Goal: Transaction & Acquisition: Purchase product/service

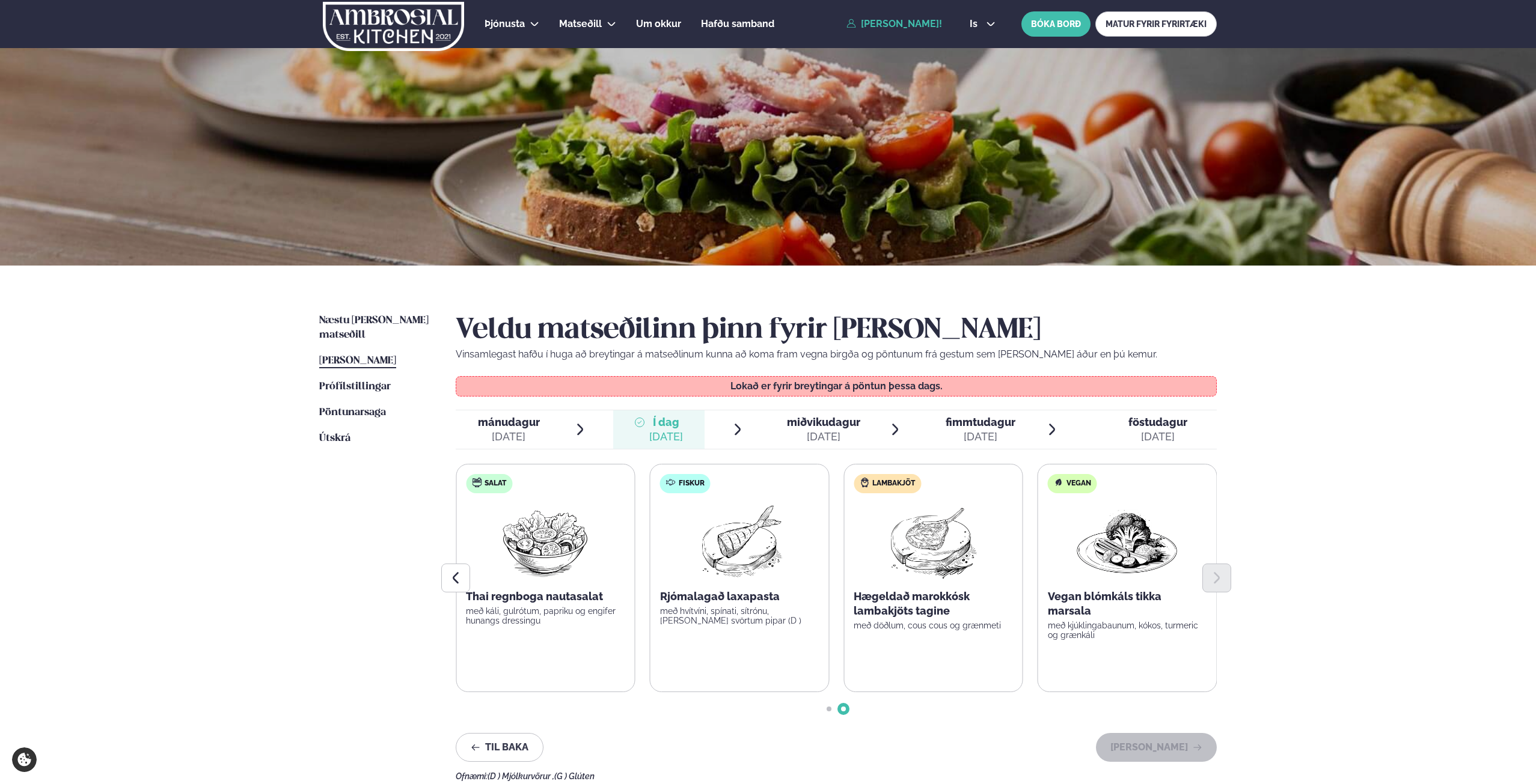
scroll to position [180, 0]
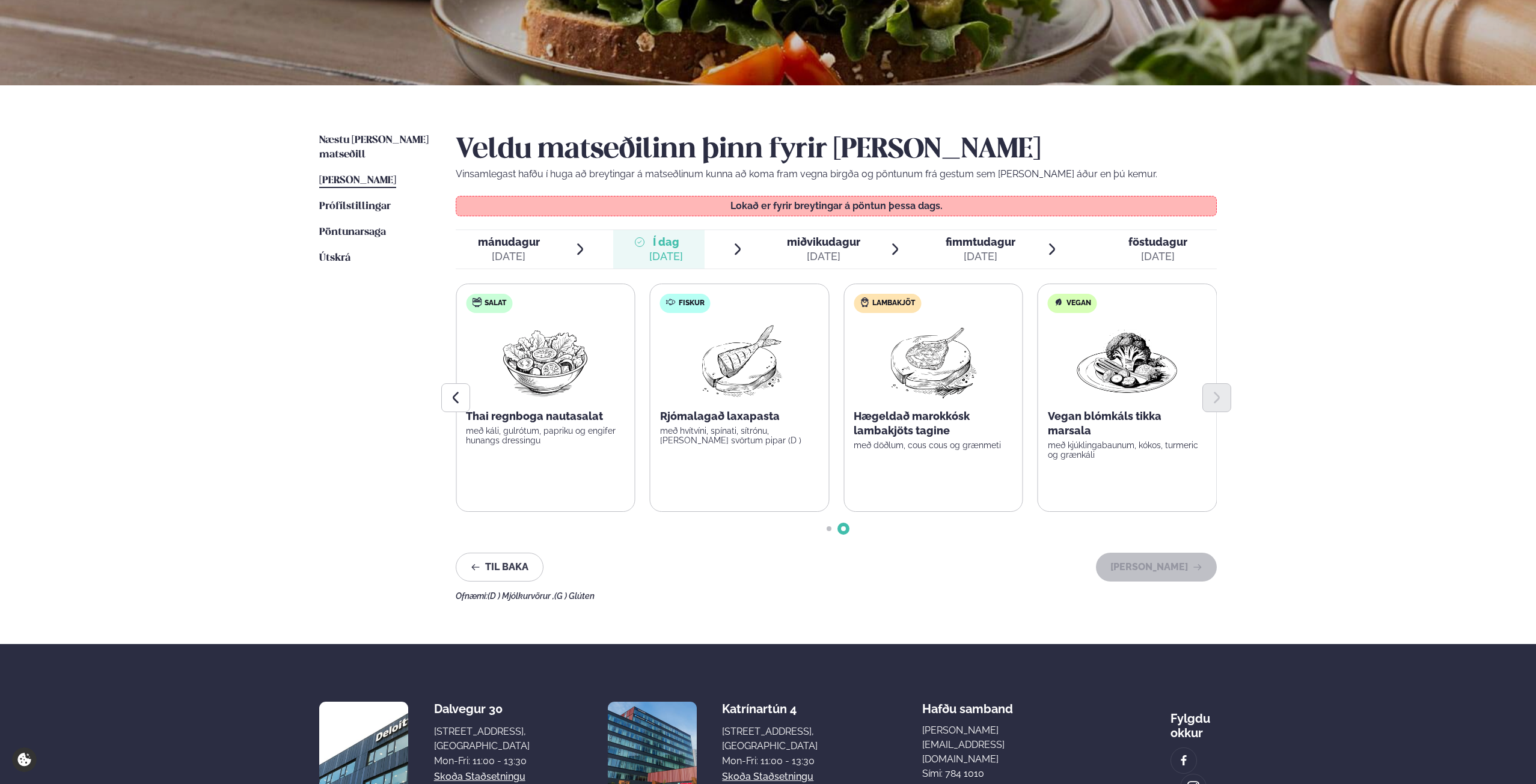
click at [836, 256] on div "[DATE]" at bounding box center [824, 256] width 73 height 14
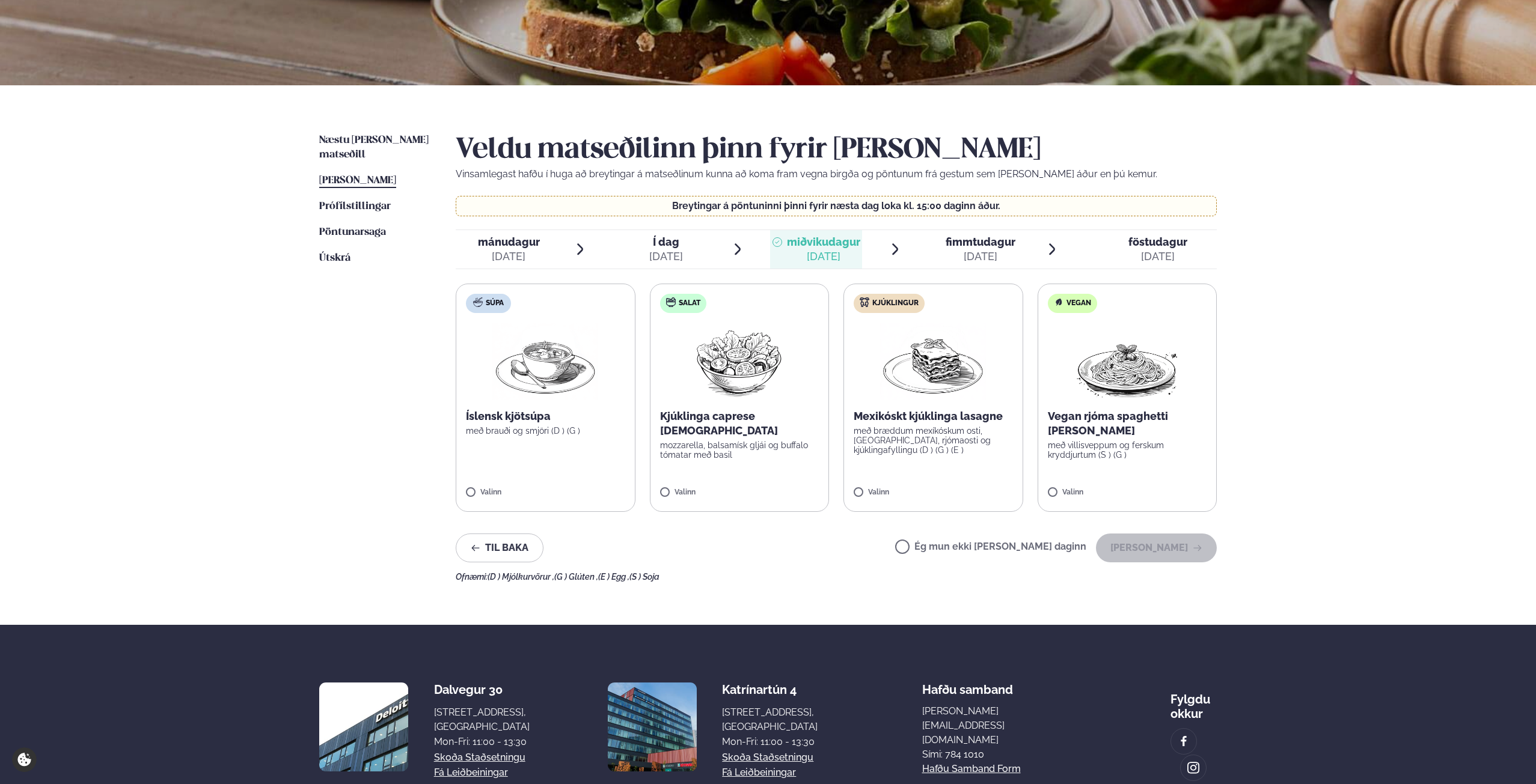
click at [951, 243] on span "fimmtudagur" at bounding box center [980, 242] width 70 height 13
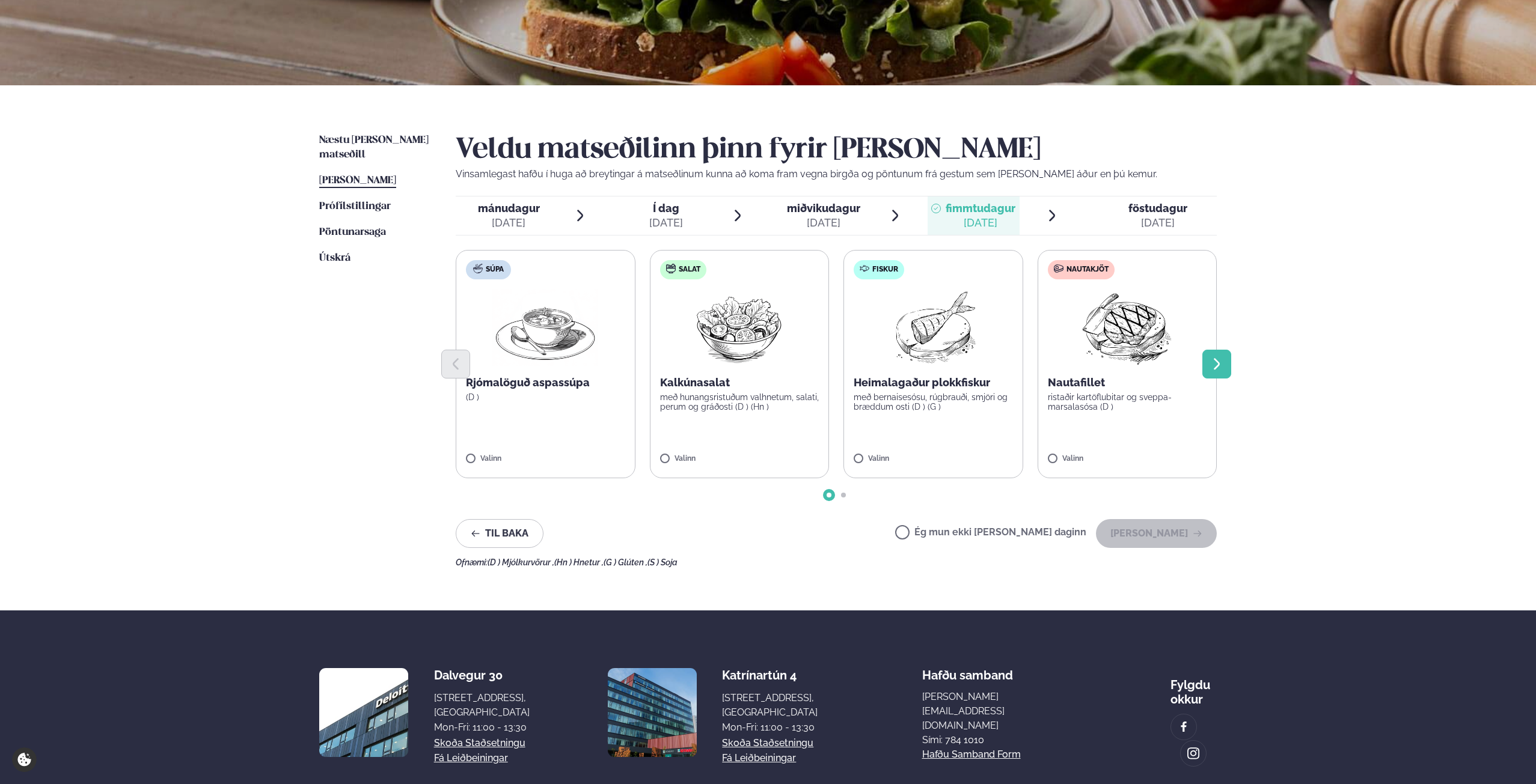
click at [1219, 367] on icon "Next slide" at bounding box center [1217, 364] width 14 height 14
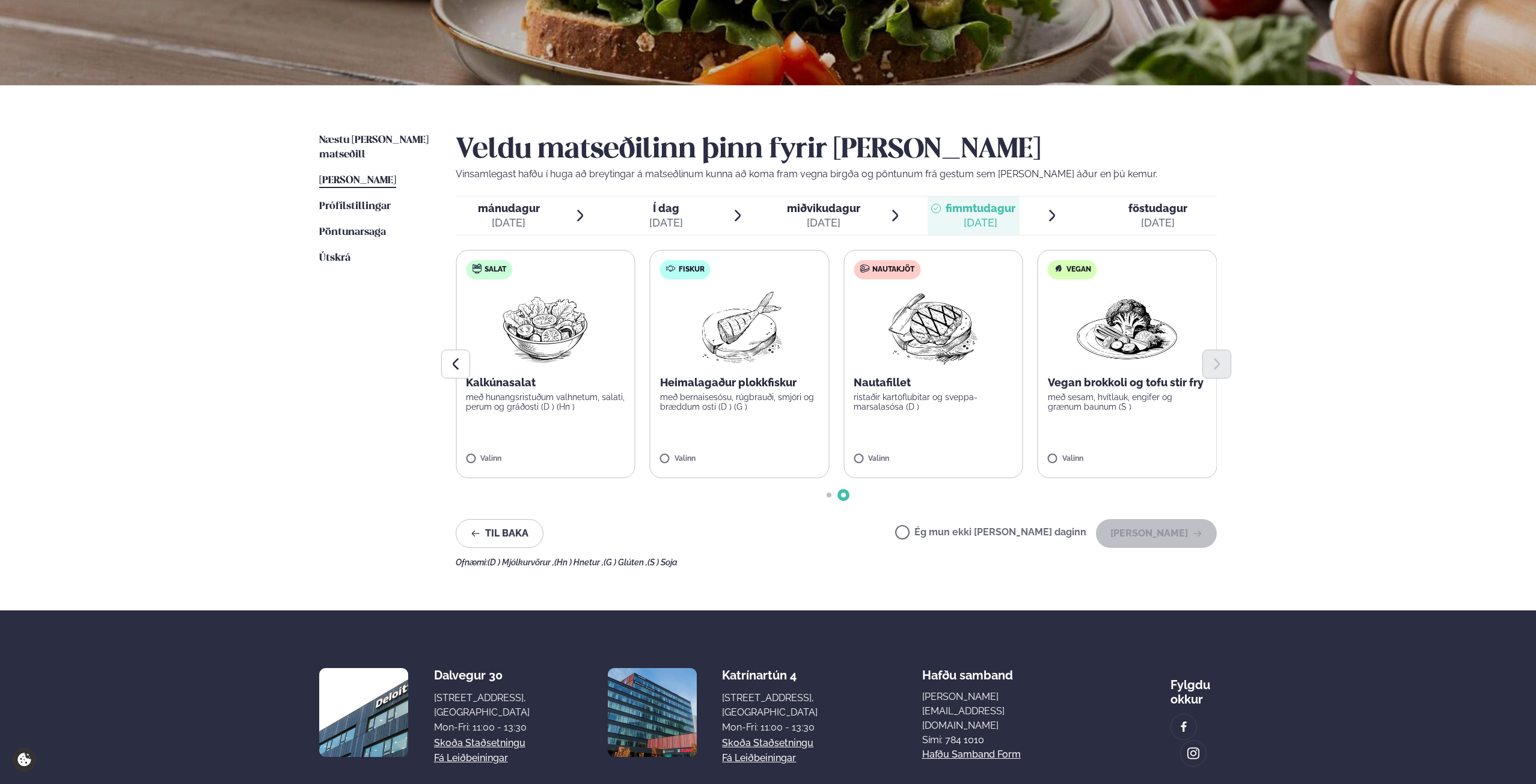
click at [1160, 424] on label "Vegan Vegan brokkoli og tofu stir fry með sesam, hvítlauk, engifer og grænum ba…" at bounding box center [1127, 364] width 180 height 229
click at [1122, 232] on span "föstudagur fös. [DATE]" at bounding box center [1151, 216] width 132 height 39
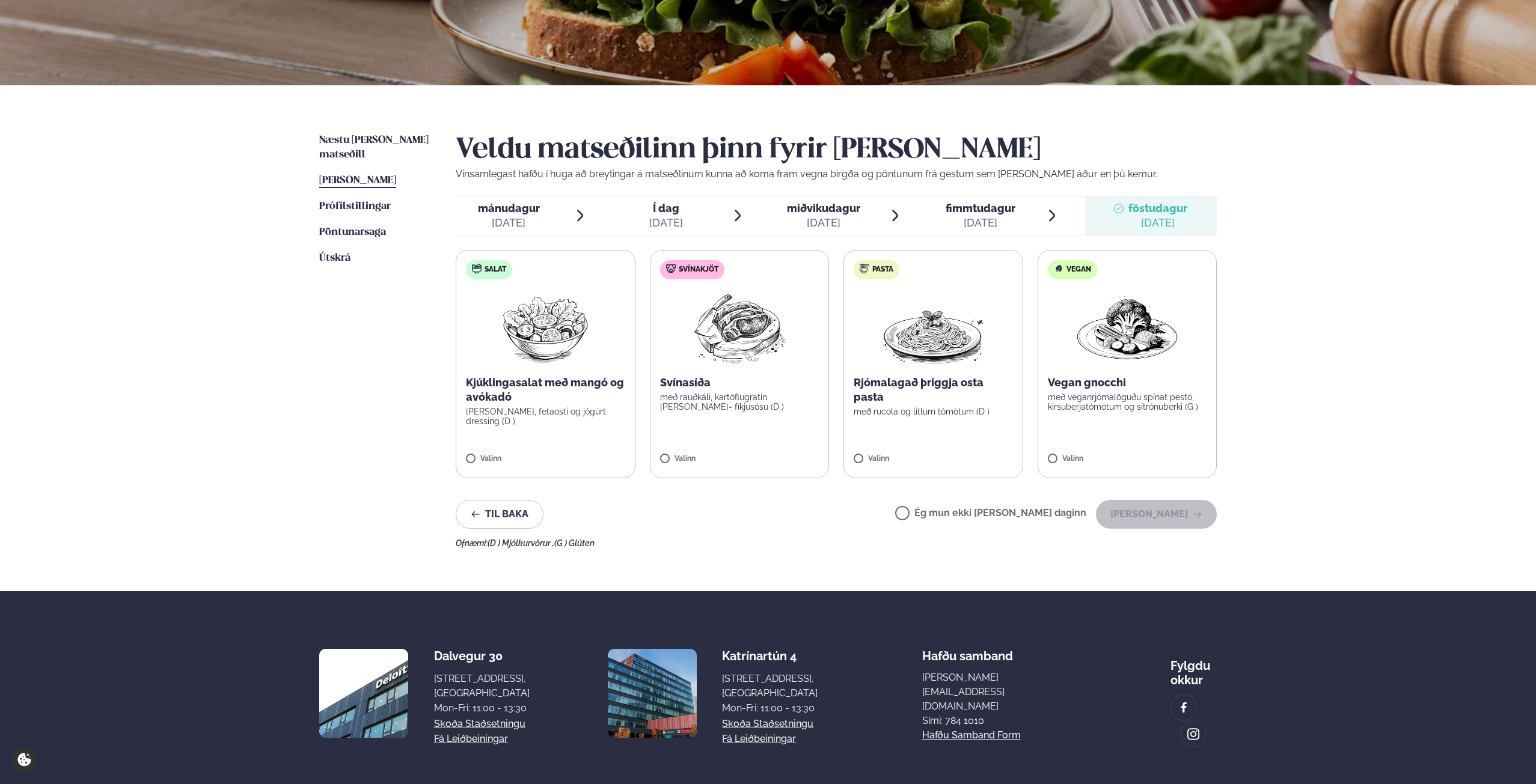
click at [993, 227] on div "[DATE]" at bounding box center [980, 223] width 70 height 14
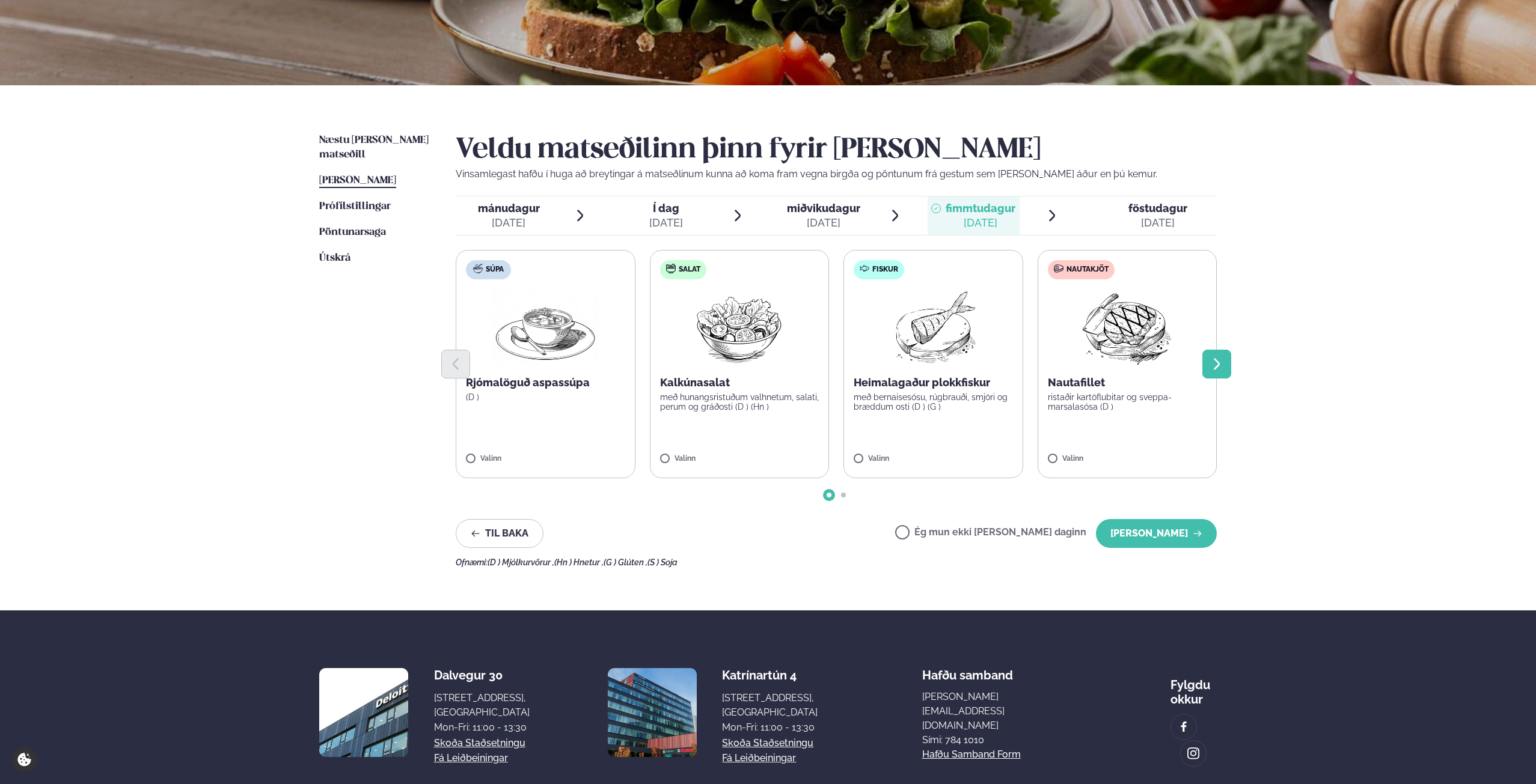
click at [1214, 360] on icon "Next slide" at bounding box center [1217, 364] width 14 height 14
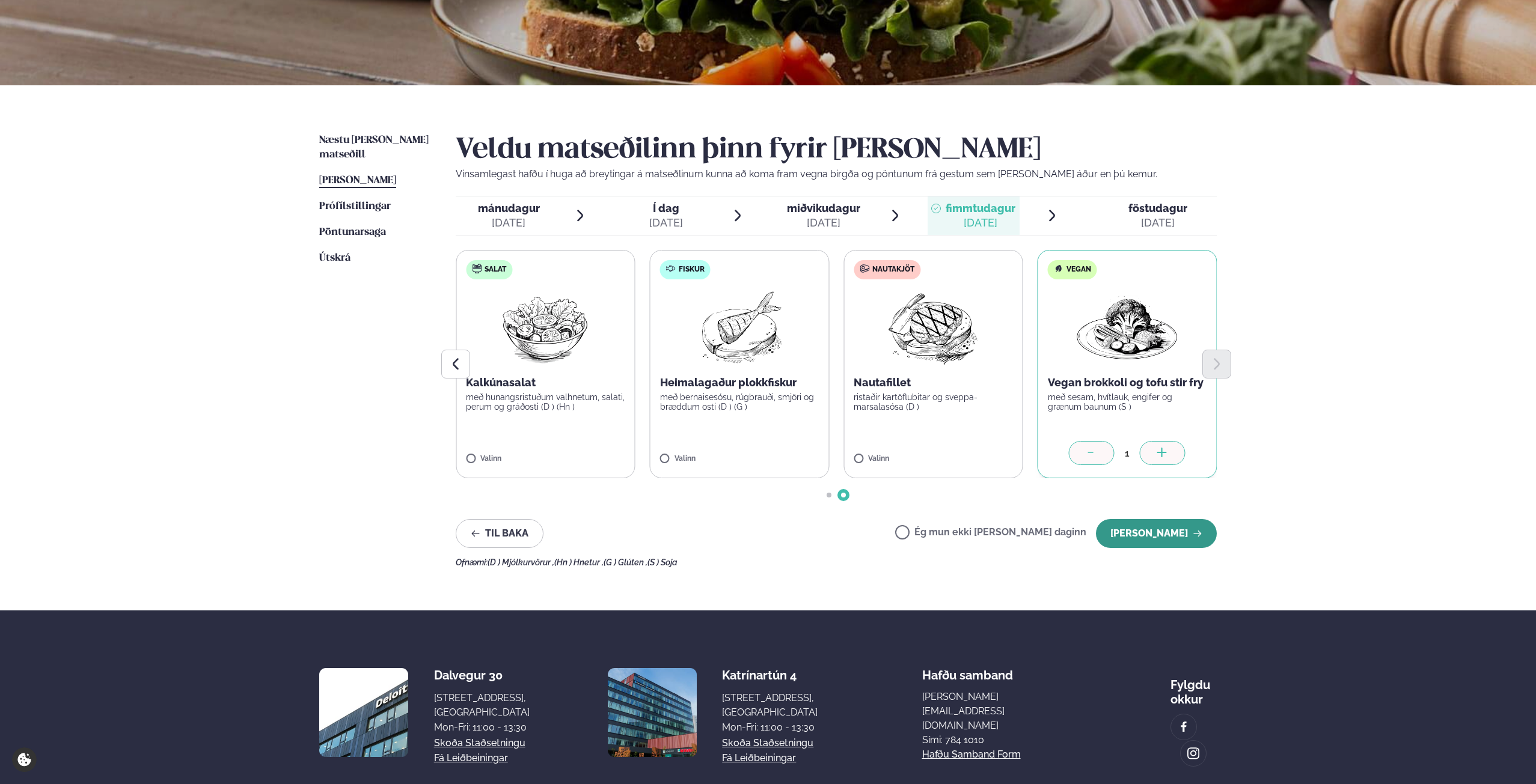
click at [1180, 541] on button "[PERSON_NAME]" at bounding box center [1156, 533] width 121 height 29
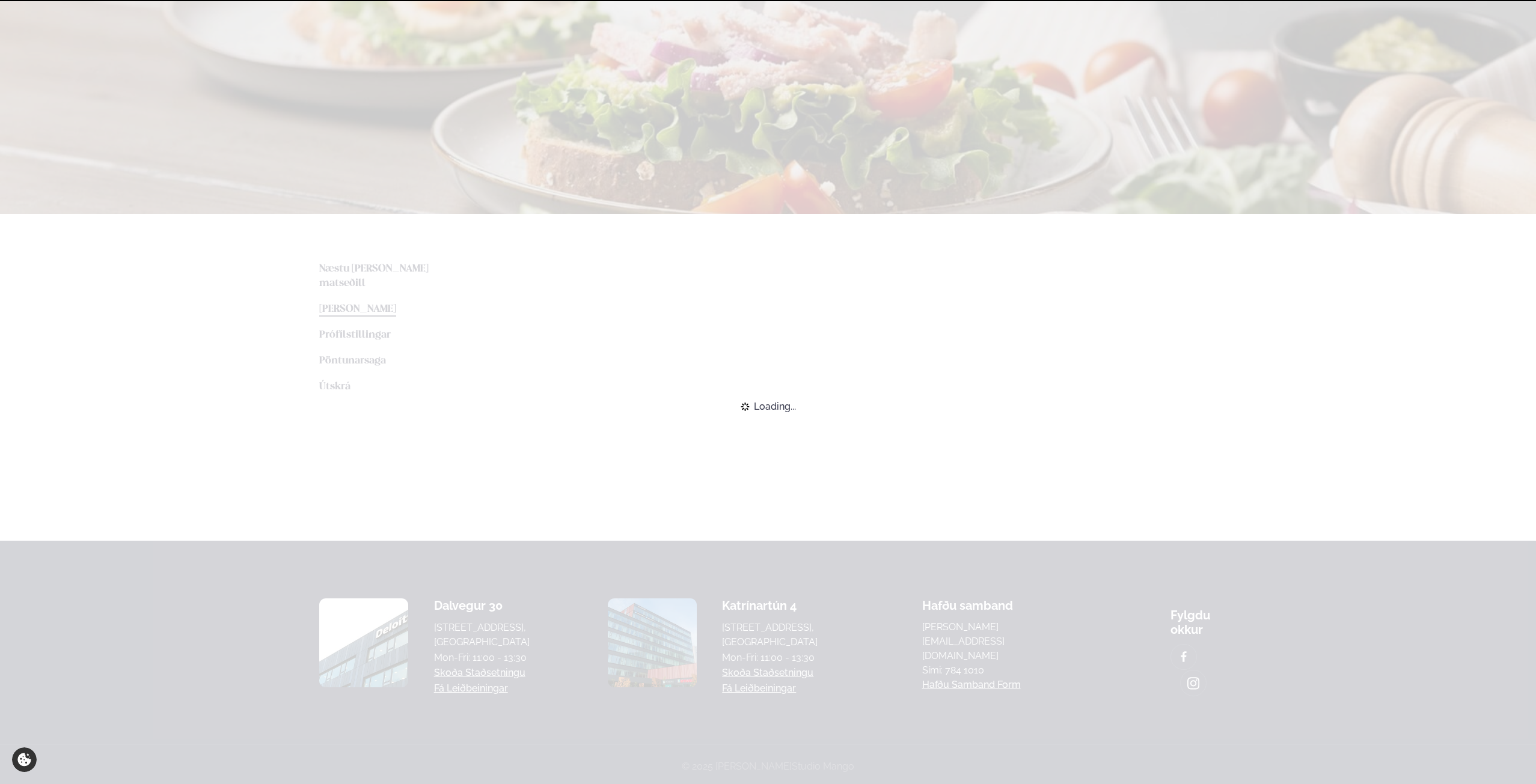
click at [1141, 394] on div "Loading..." at bounding box center [768, 406] width 1536 height 26
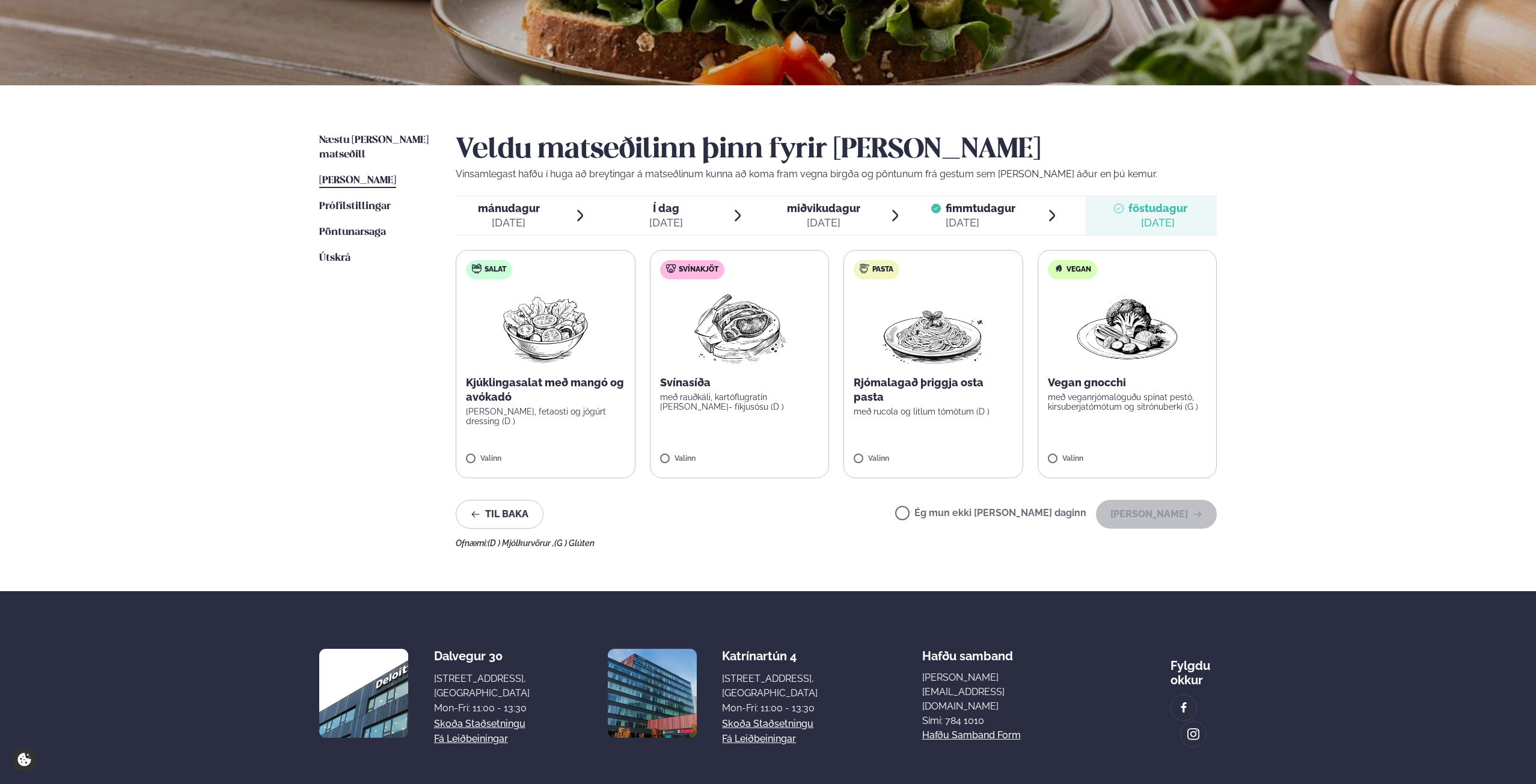
click at [1113, 378] on p "Vegan gnocchi" at bounding box center [1127, 383] width 159 height 14
click at [1179, 519] on button "[PERSON_NAME]" at bounding box center [1156, 514] width 121 height 29
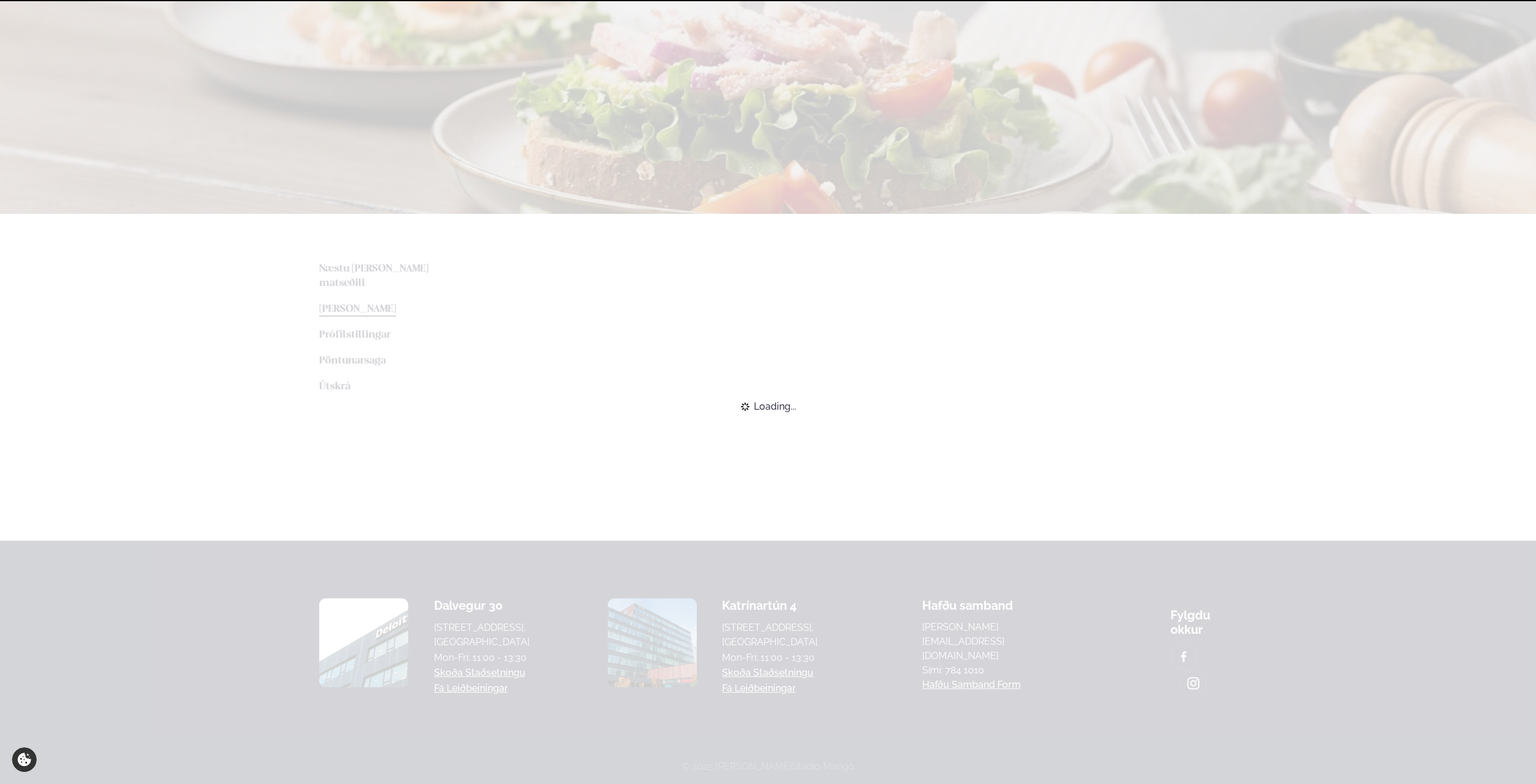
scroll to position [109, 0]
